Goal: Find specific page/section: Find specific page/section

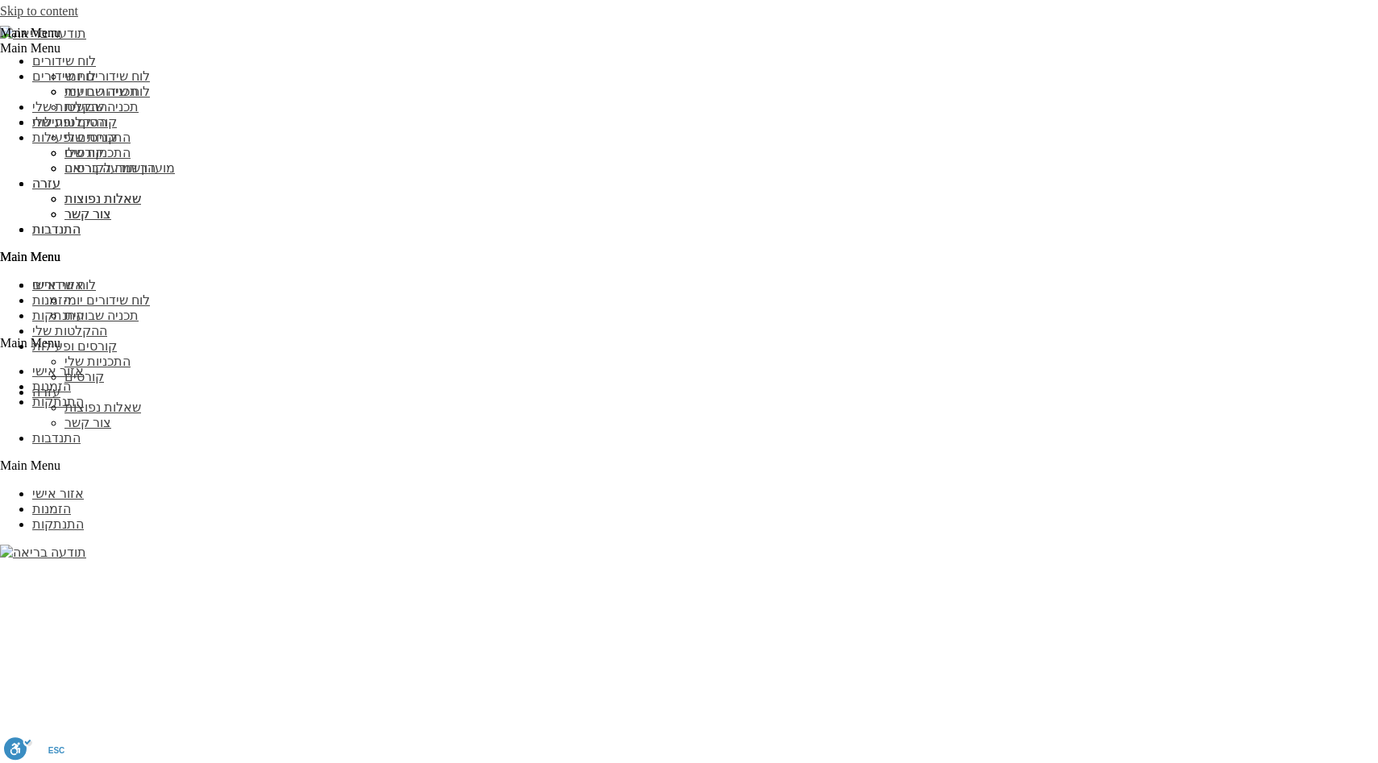
scroll to position [1401, 0]
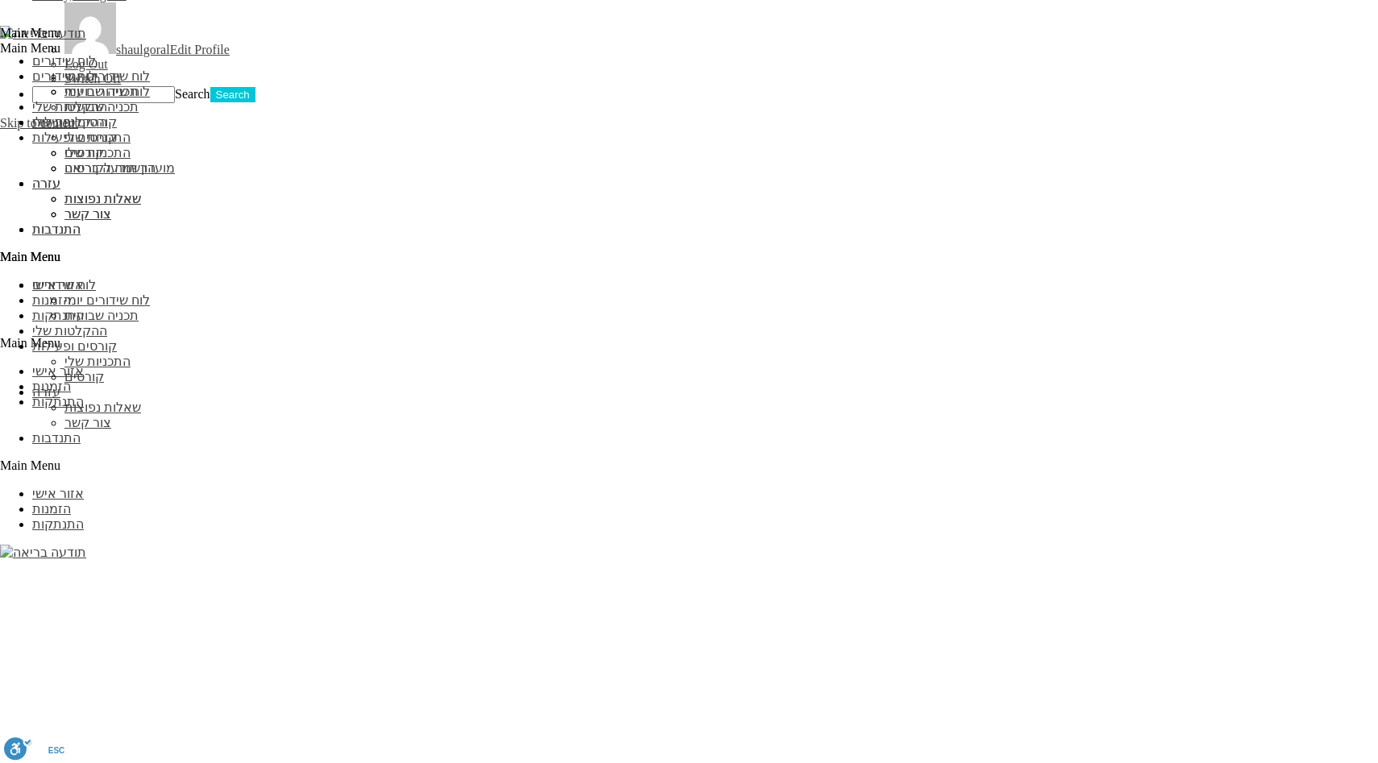
scroll to position [1482, 0]
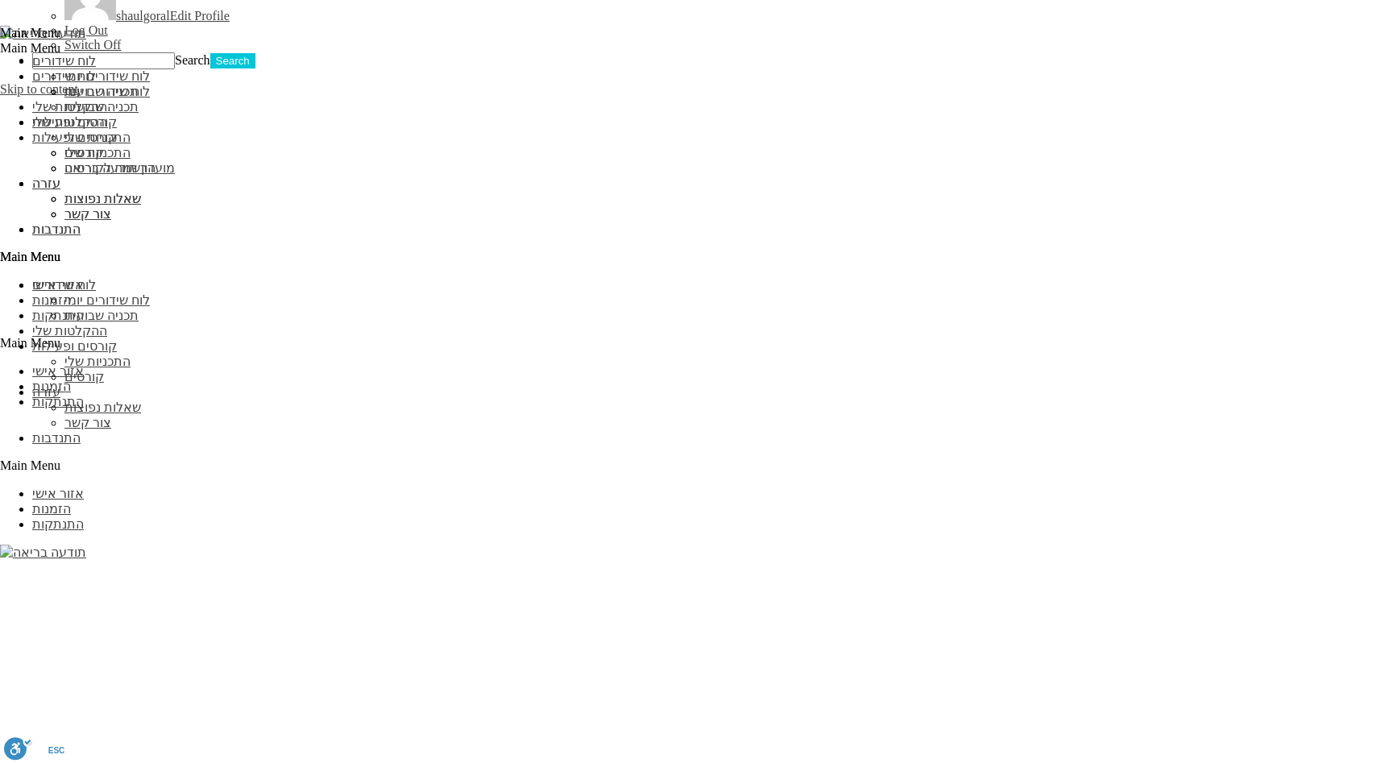
scroll to position [1496, 0]
